Goal: Find specific page/section: Find specific page/section

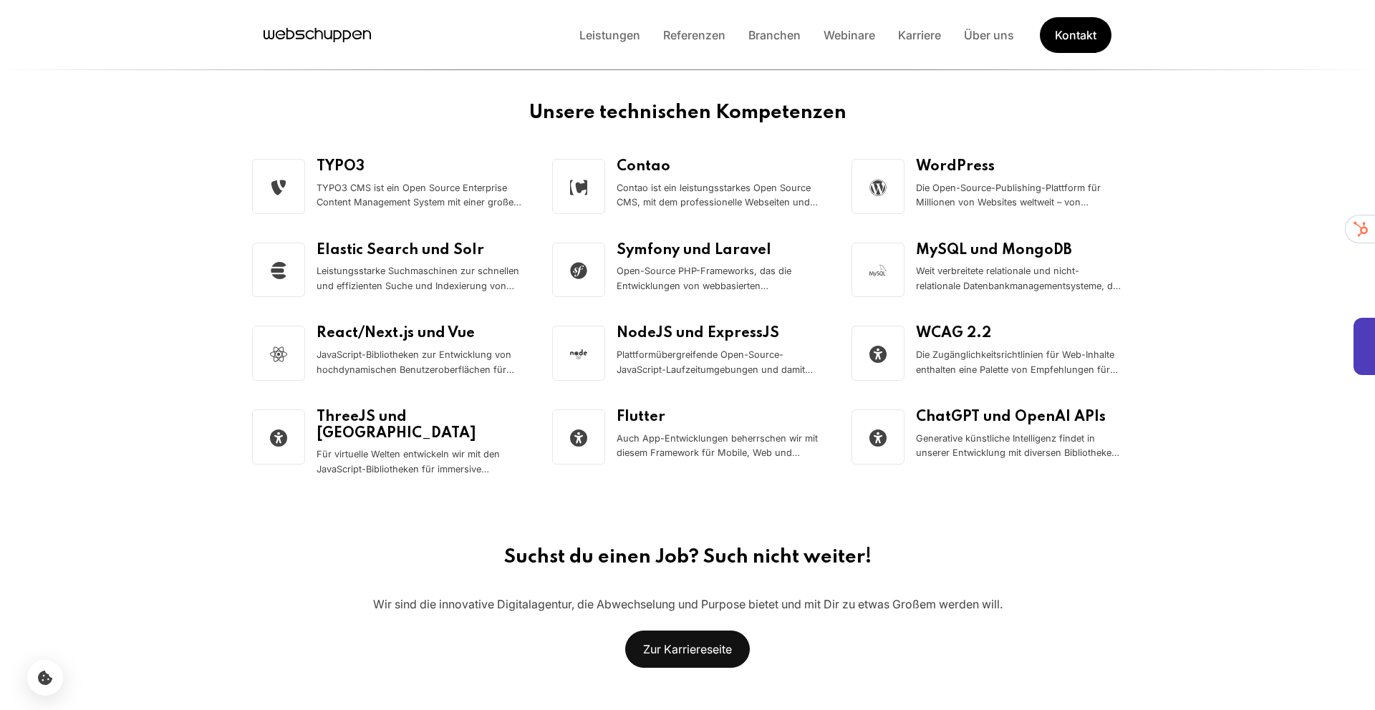
scroll to position [1441, 0]
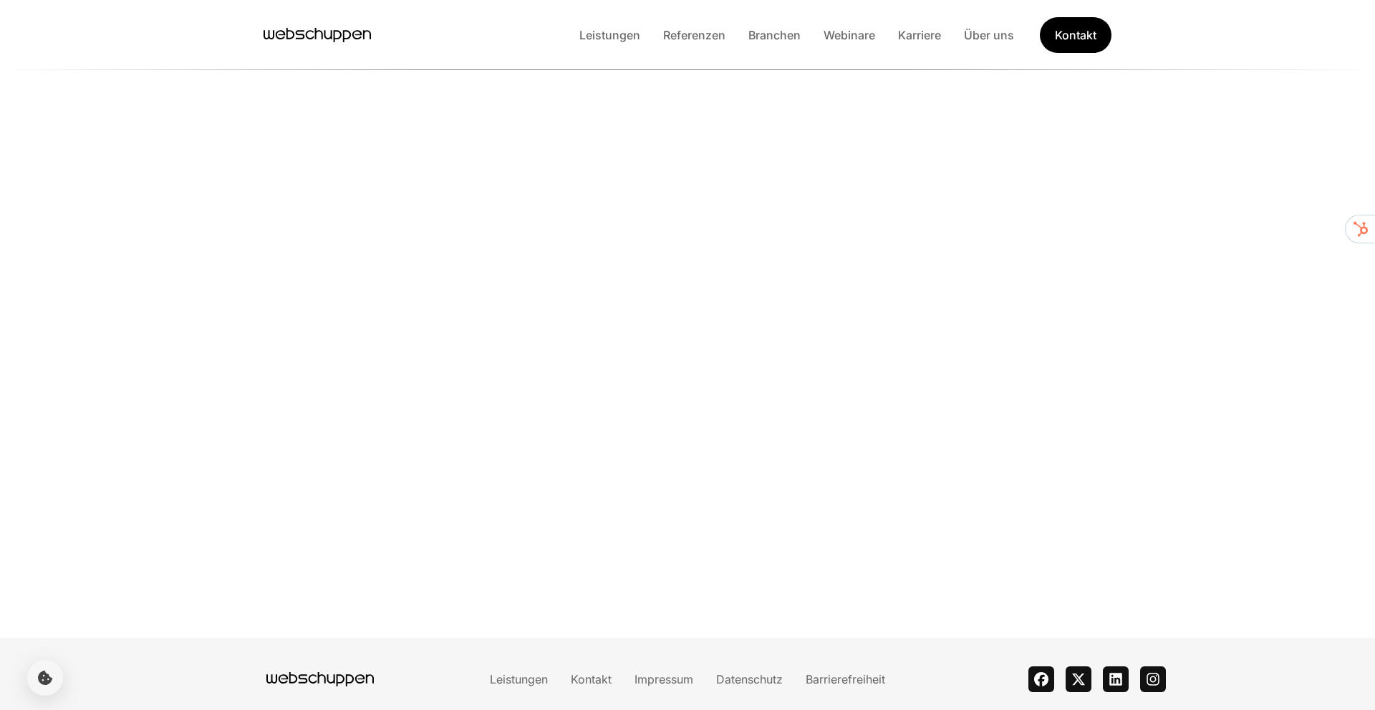
scroll to position [3262, 0]
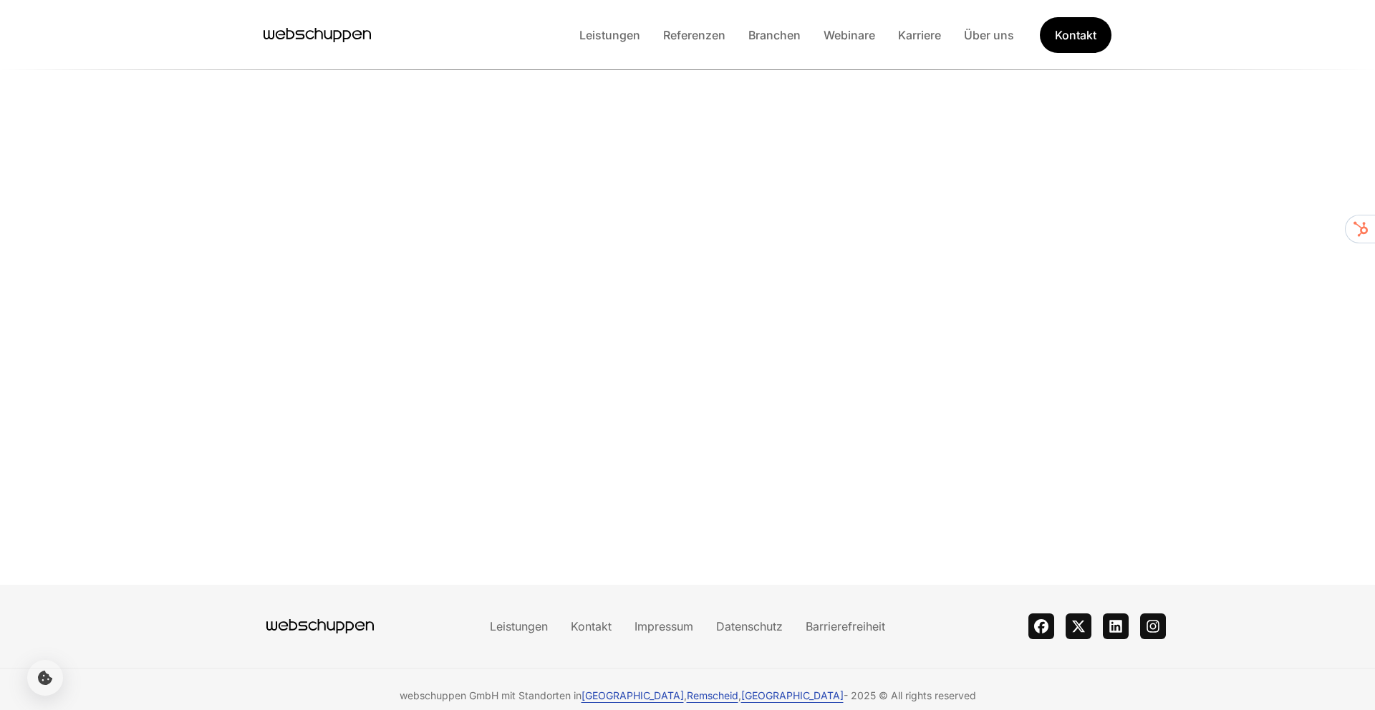
click at [666, 621] on li "Impressum" at bounding box center [664, 626] width 82 height 19
click at [666, 619] on link "Impressum" at bounding box center [664, 626] width 82 height 14
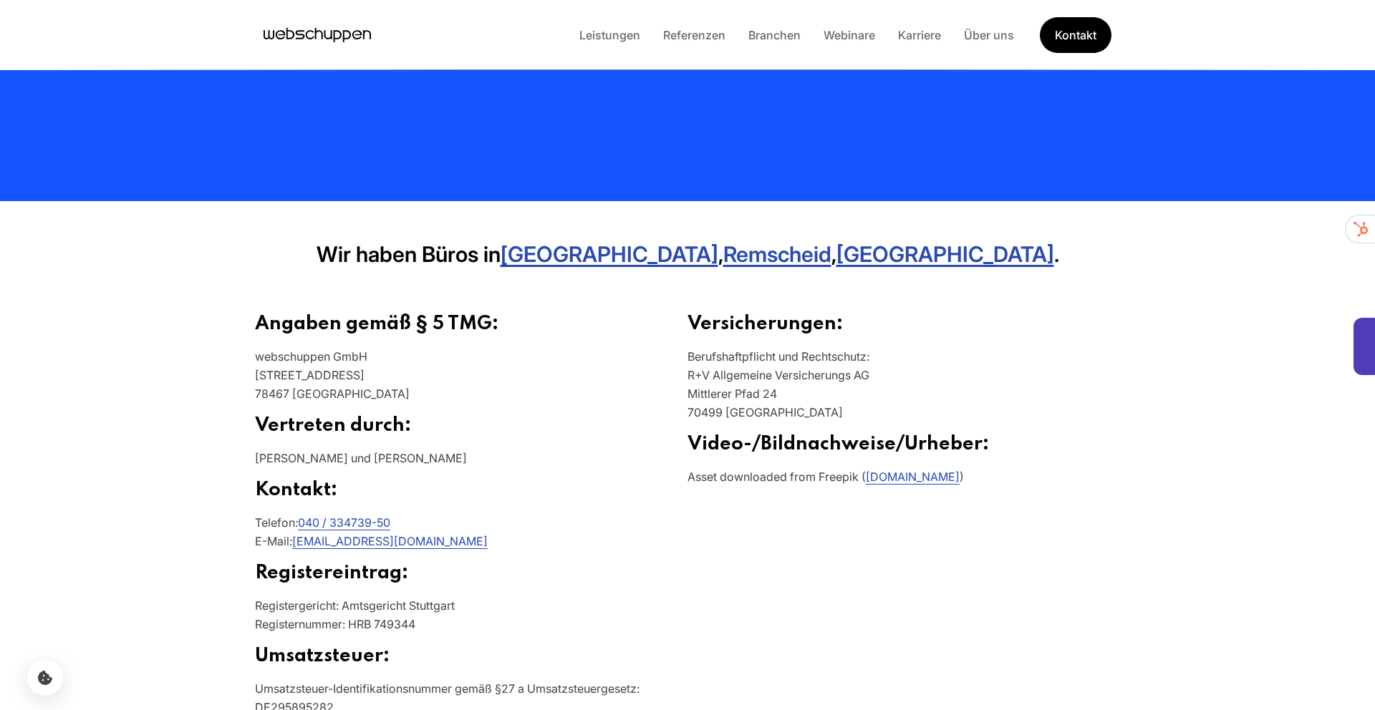
scroll to position [301, 0]
